Goal: Transaction & Acquisition: Purchase product/service

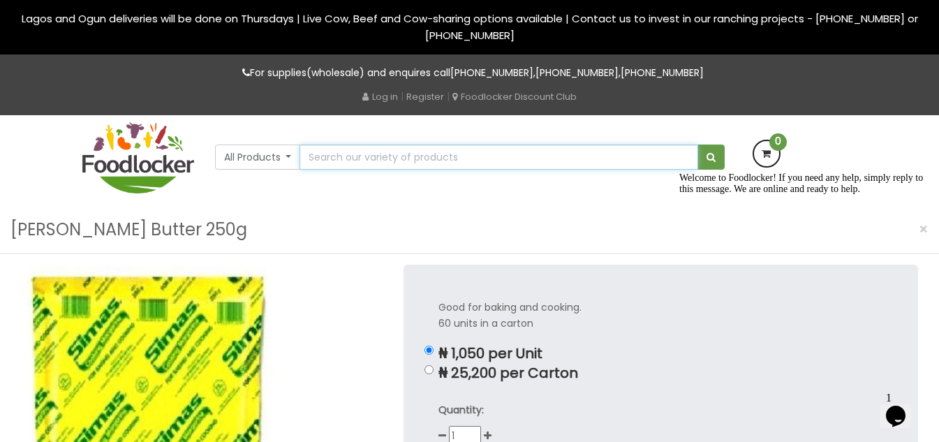
click at [443, 161] on input "text" at bounding box center [499, 157] width 398 height 25
type input "unsalted butter/carton"
click at [698, 145] on button "submit" at bounding box center [711, 157] width 27 height 25
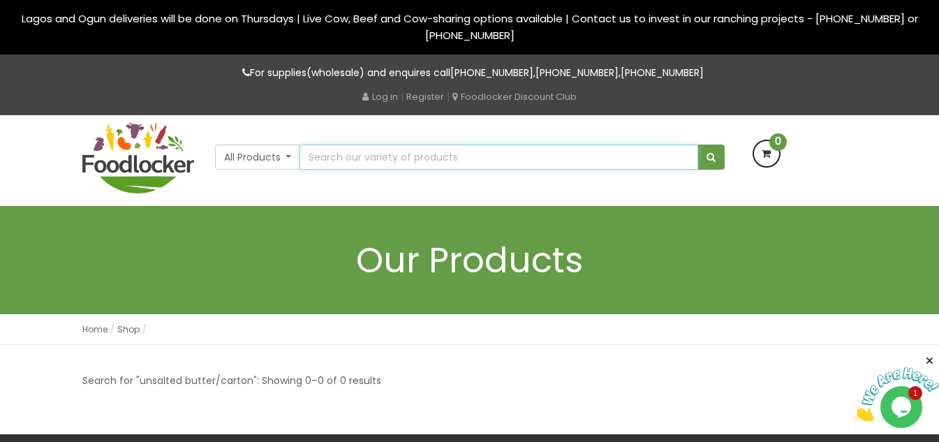
click at [476, 167] on input "text" at bounding box center [499, 157] width 398 height 25
type input "unsalted butter"
click at [698, 145] on button "submit" at bounding box center [711, 157] width 27 height 25
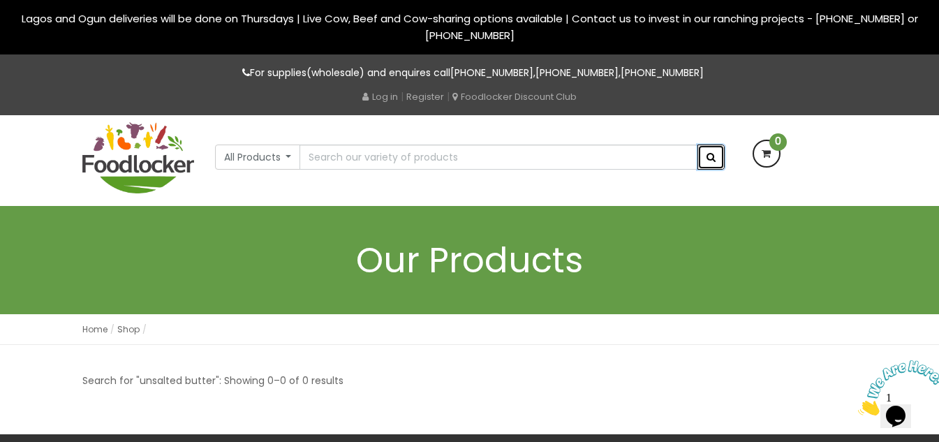
click at [710, 156] on span "submit" at bounding box center [711, 157] width 9 height 10
